Goal: Transaction & Acquisition: Purchase product/service

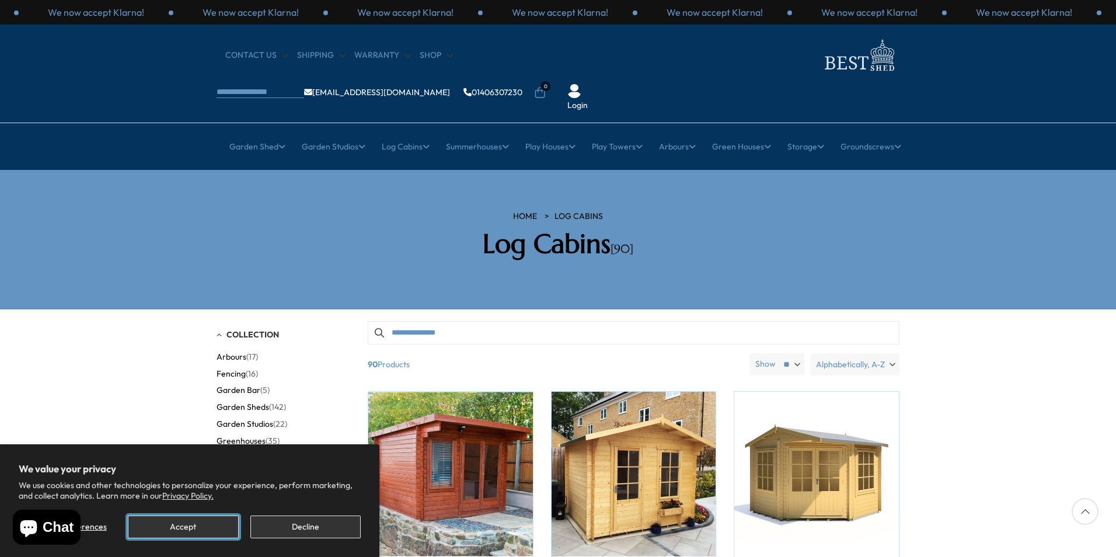
click at [171, 520] on button "Accept" at bounding box center [183, 526] width 110 height 23
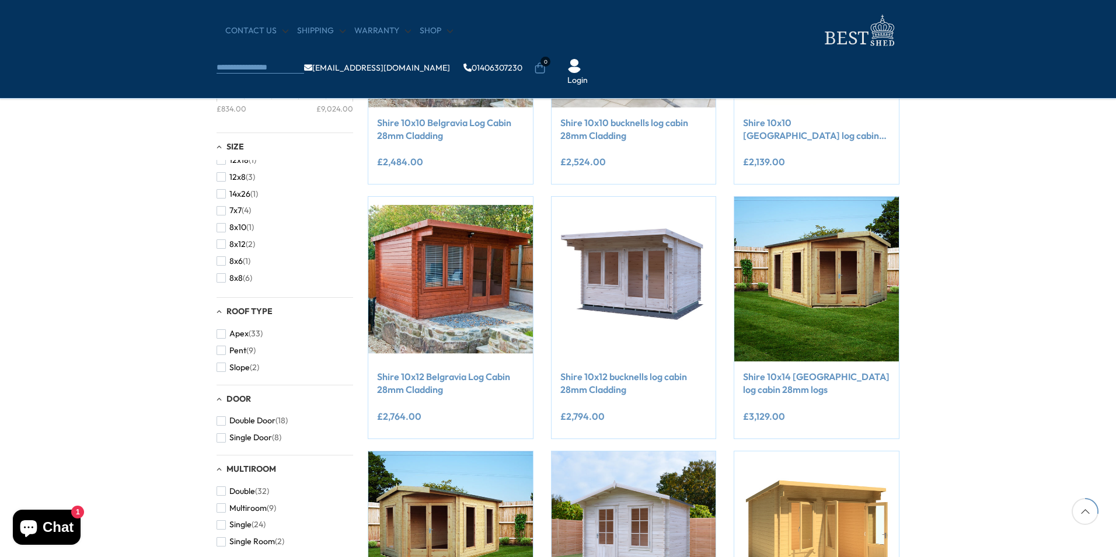
scroll to position [224, 0]
click at [221, 262] on span "button" at bounding box center [220, 263] width 9 height 9
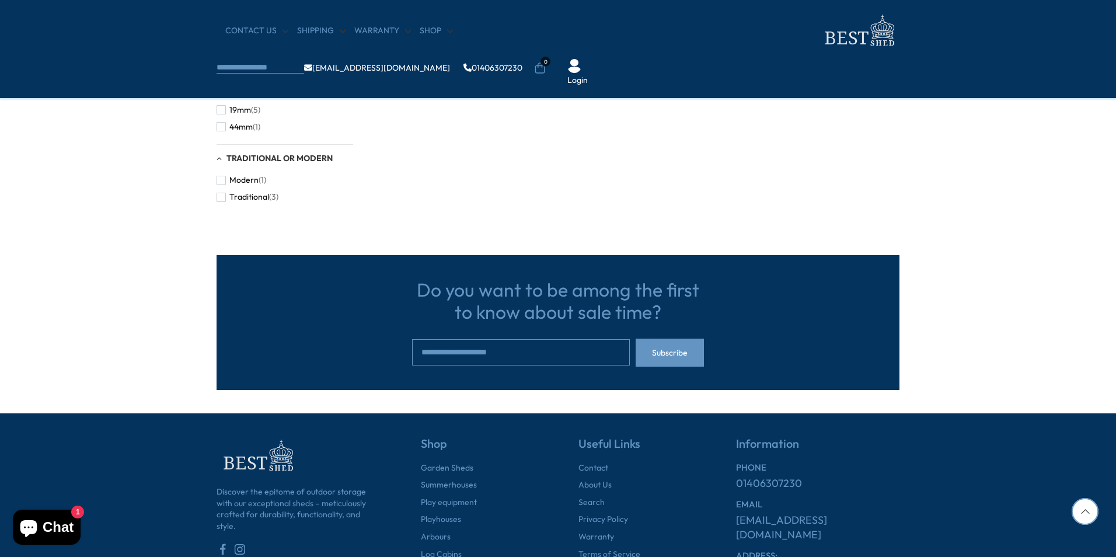
scroll to position [881, 0]
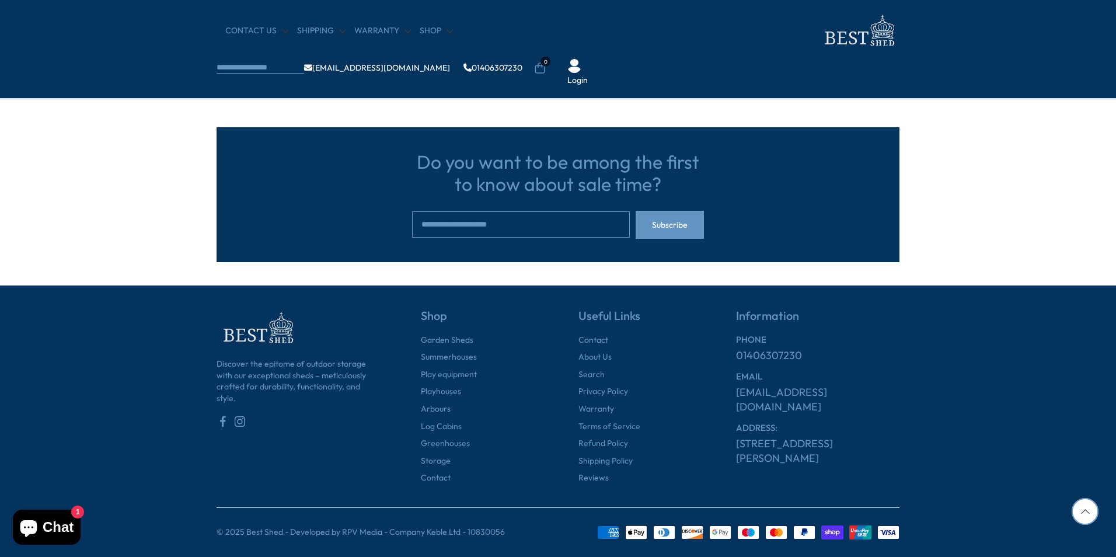
click at [759, 441] on link "[STREET_ADDRESS][PERSON_NAME]" at bounding box center [817, 450] width 163 height 29
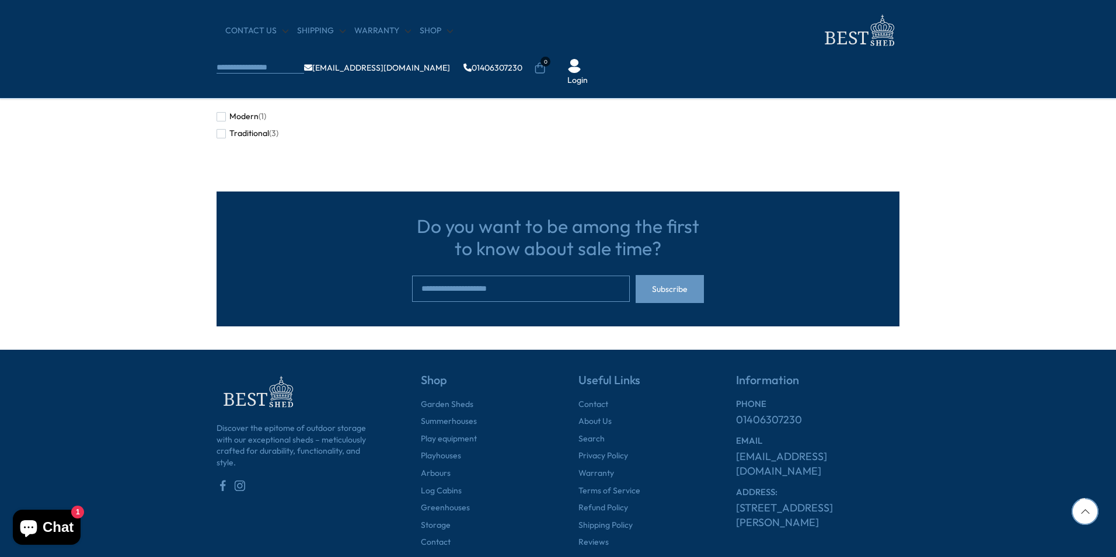
scroll to position [817, 0]
